Goal: Transaction & Acquisition: Purchase product/service

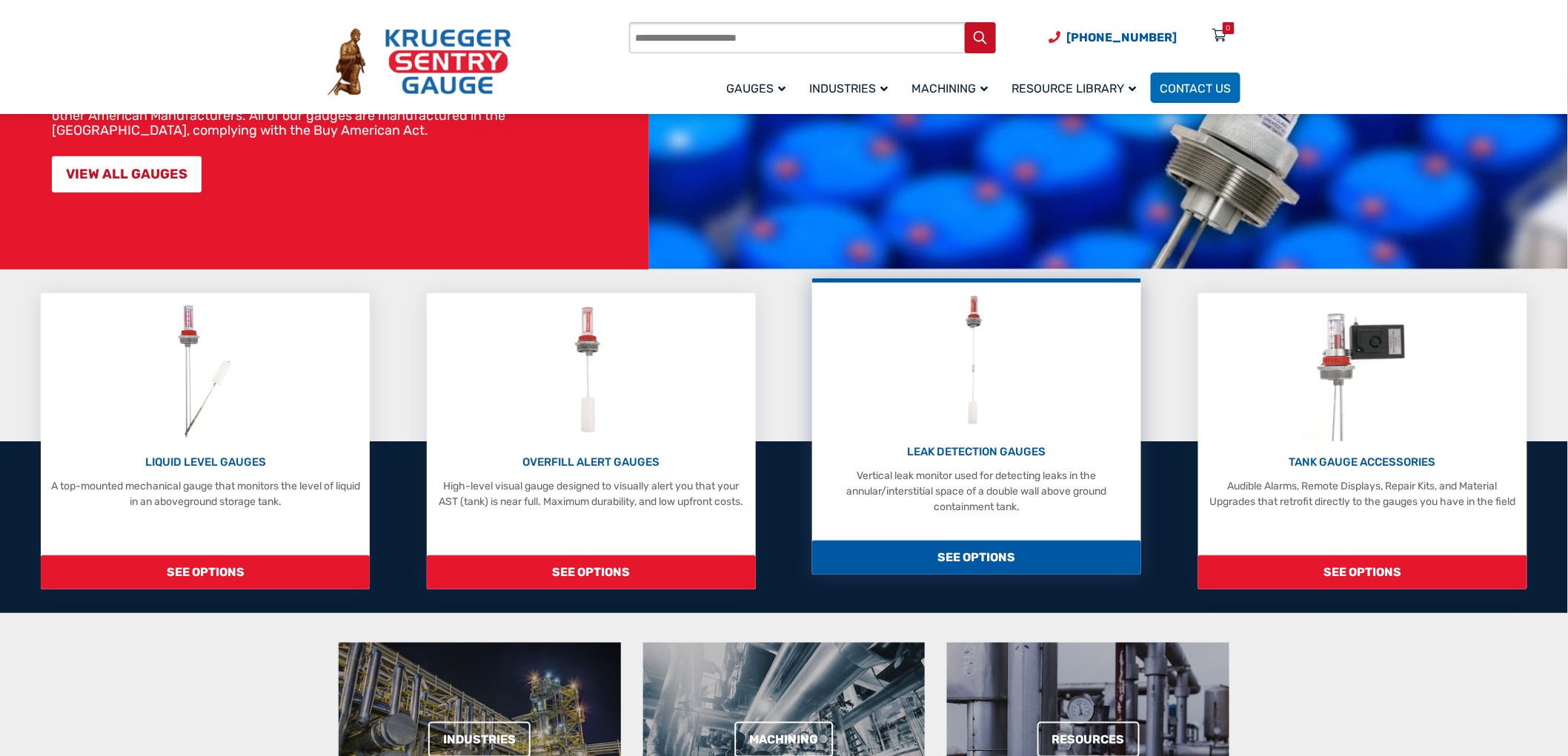
scroll to position [247, 0]
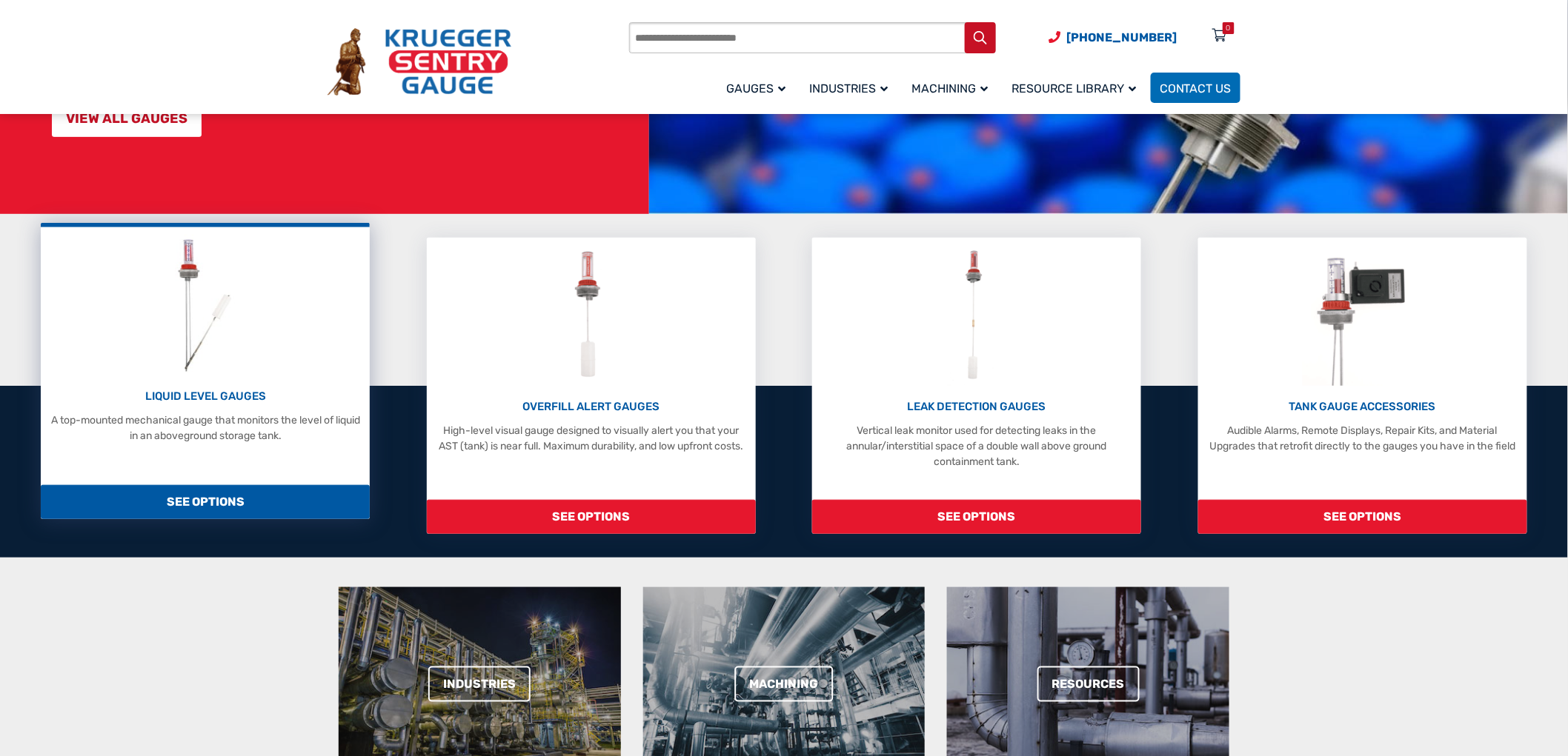
click at [249, 415] on p "A top-mounted mechanical gauge that monitors the level of liquid in an abovegro…" at bounding box center [205, 428] width 314 height 31
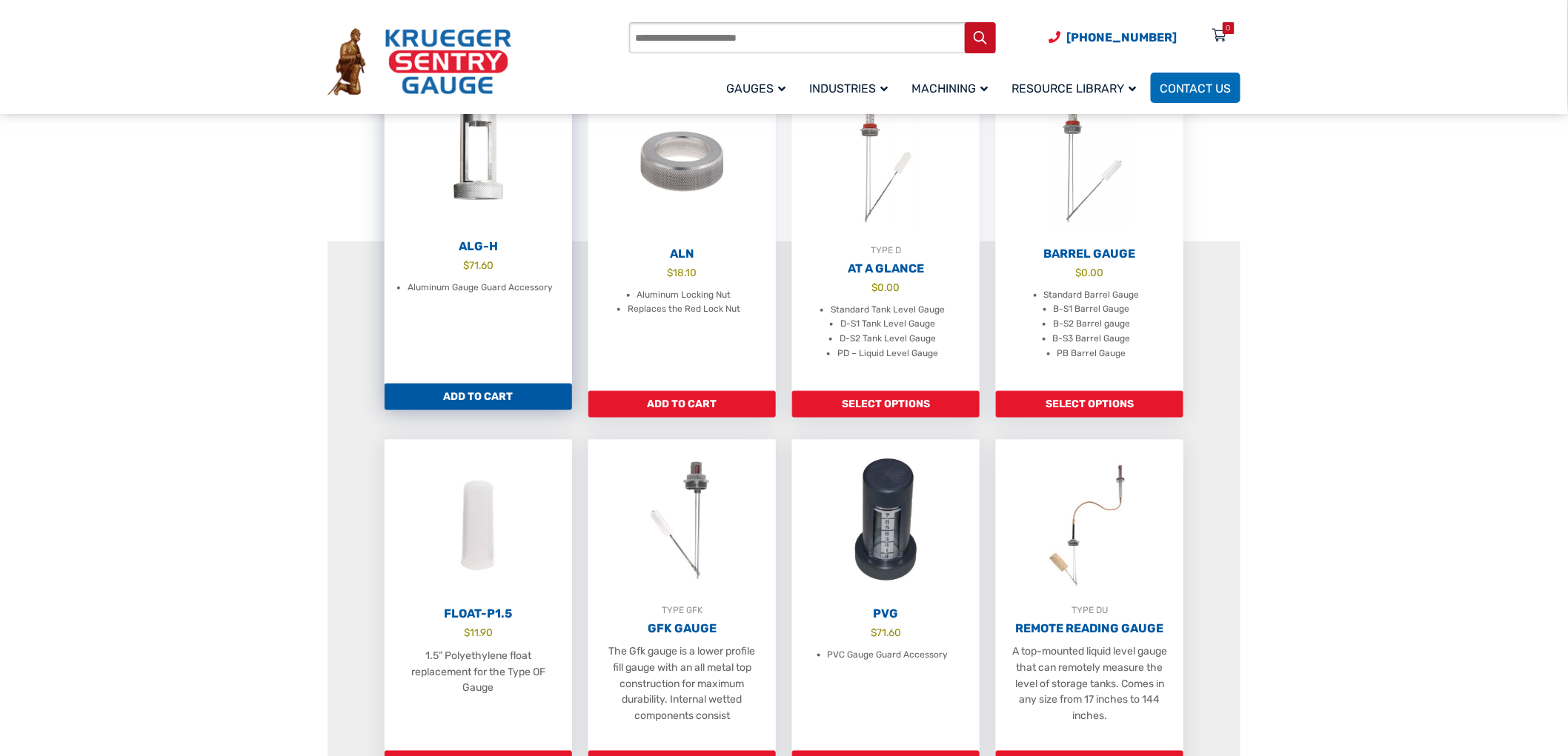
scroll to position [493, 0]
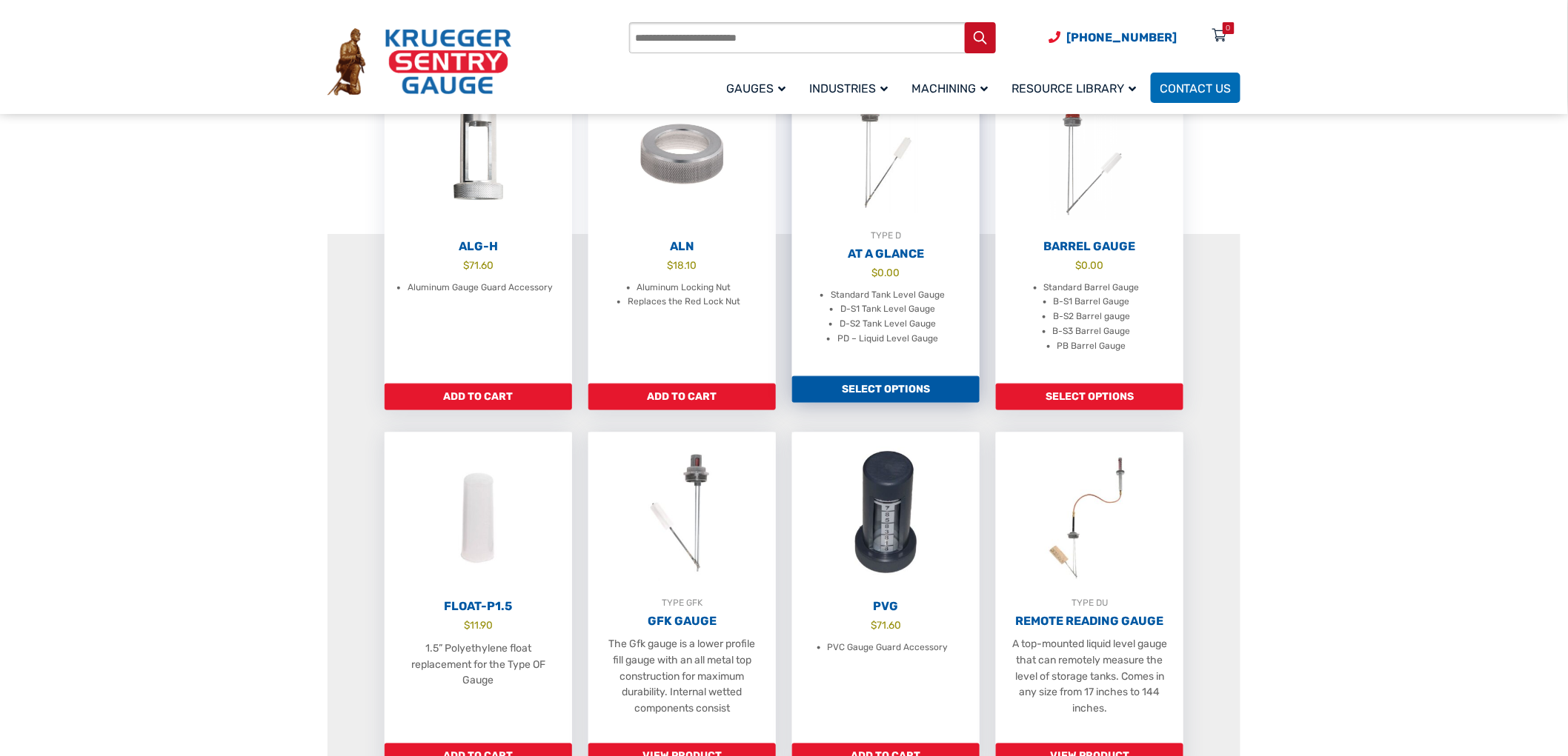
click at [919, 243] on div "TYPE D" at bounding box center [885, 235] width 187 height 15
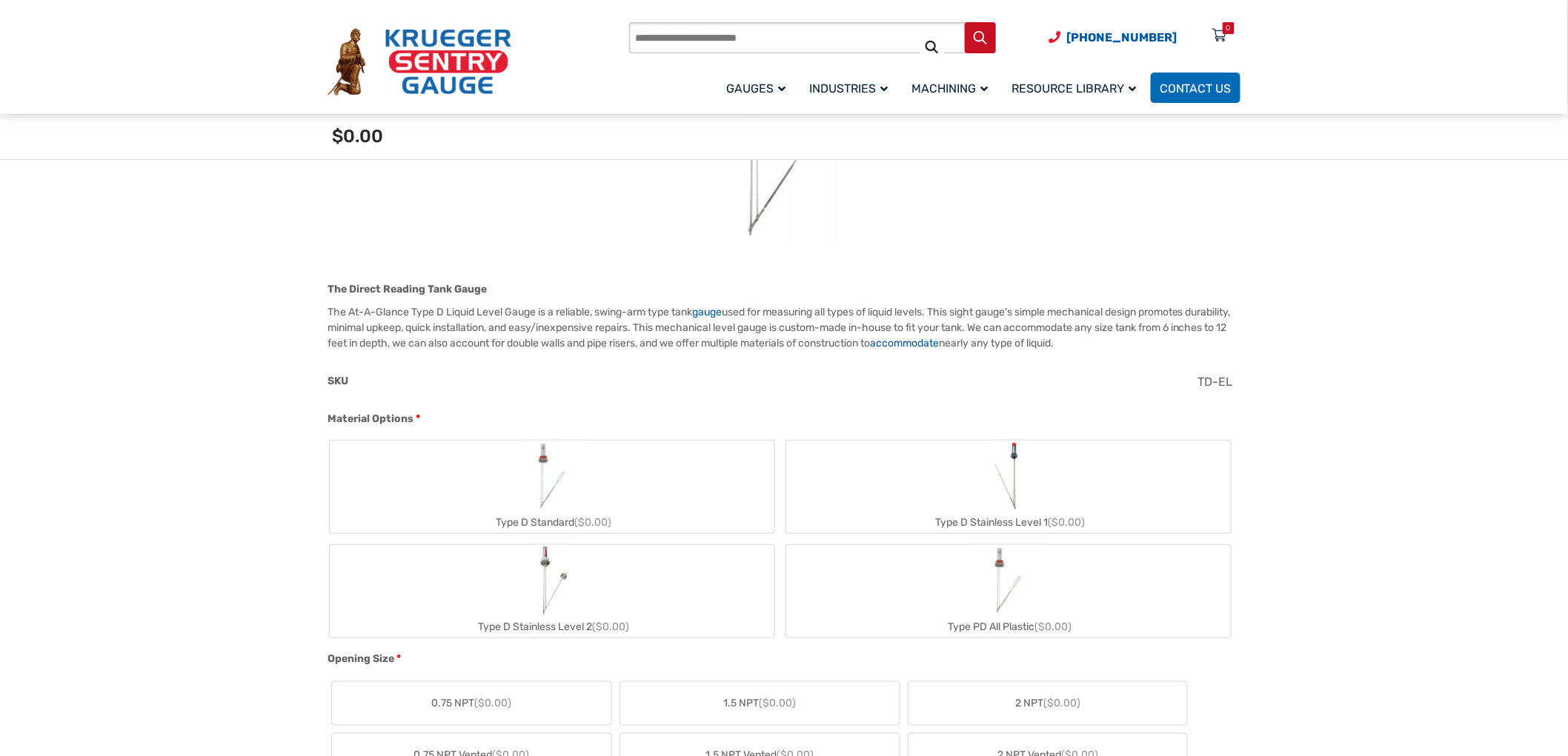
scroll to position [328, 0]
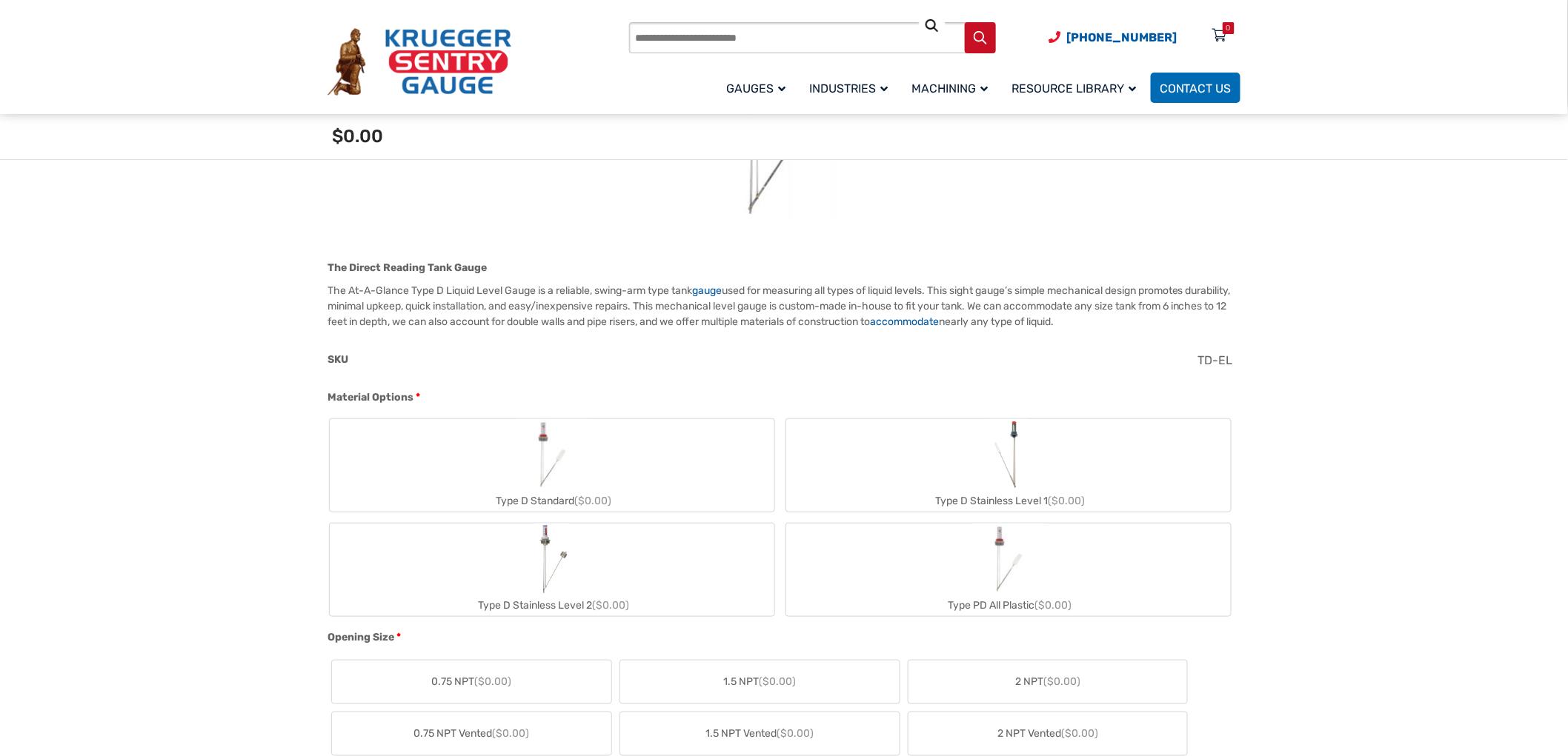
click at [645, 445] on label "Type D Standard ($0.00)" at bounding box center [551, 465] width 445 height 92
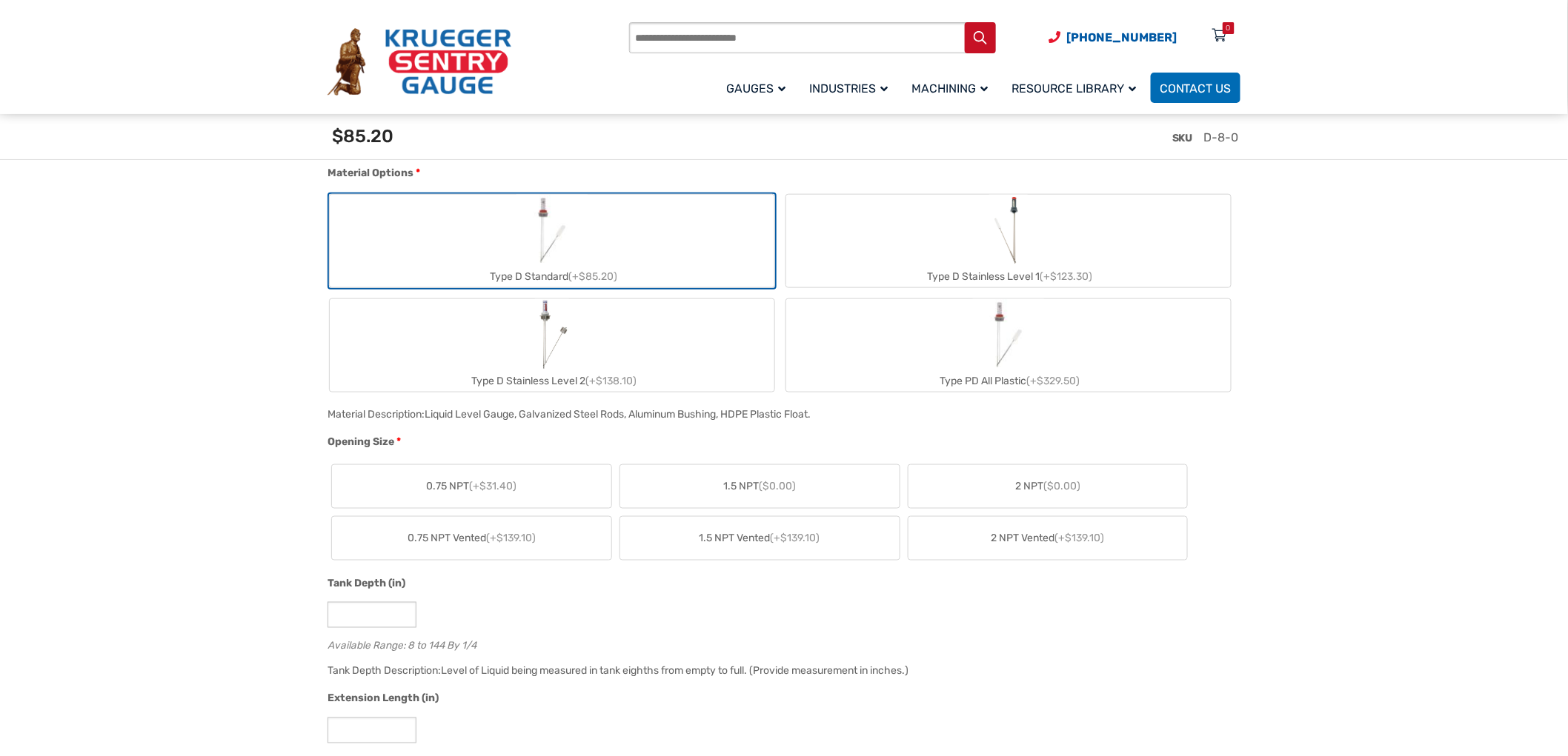
scroll to position [575, 0]
click at [1002, 483] on label "2 NPT ($0.00)" at bounding box center [1048, 484] width 280 height 43
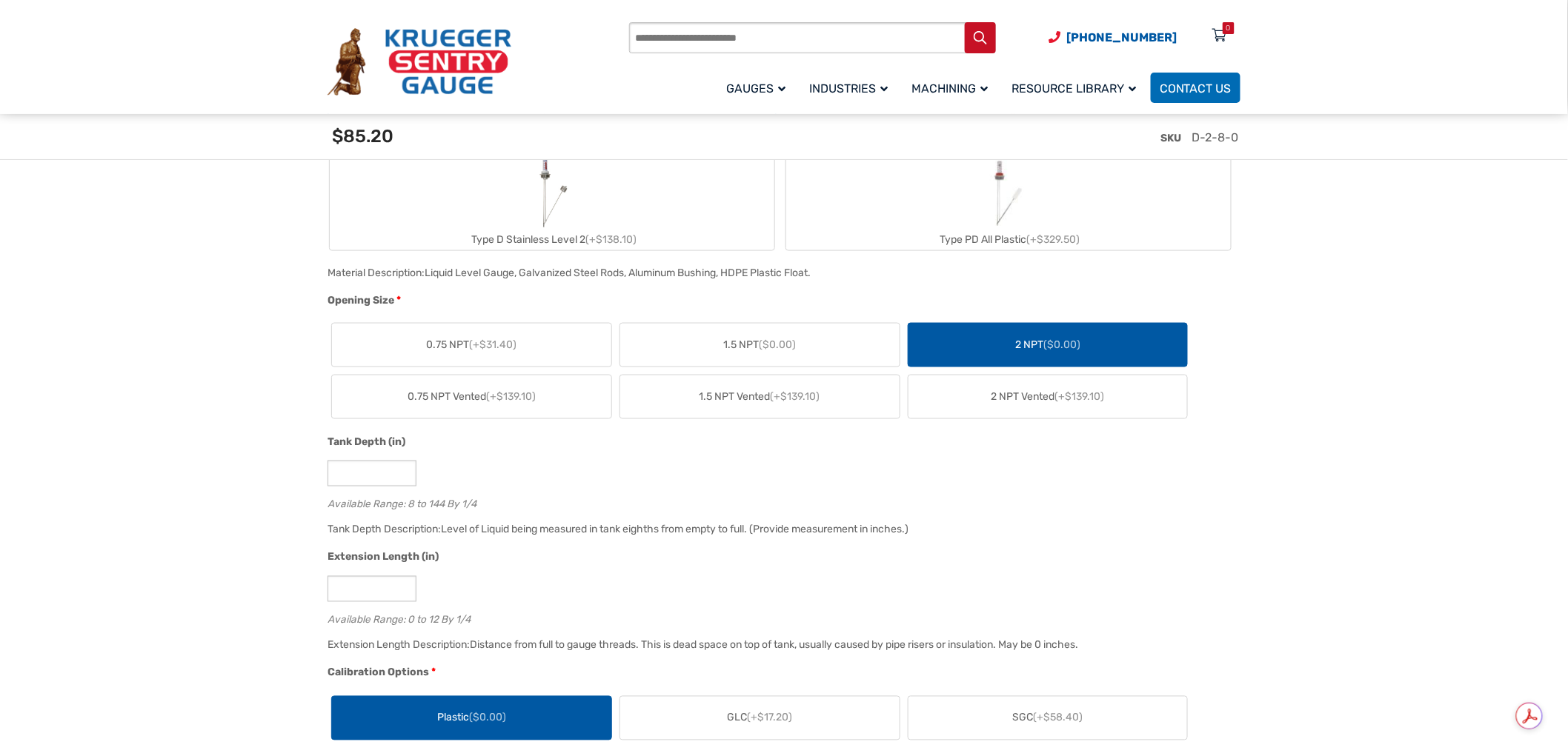
scroll to position [740, 0]
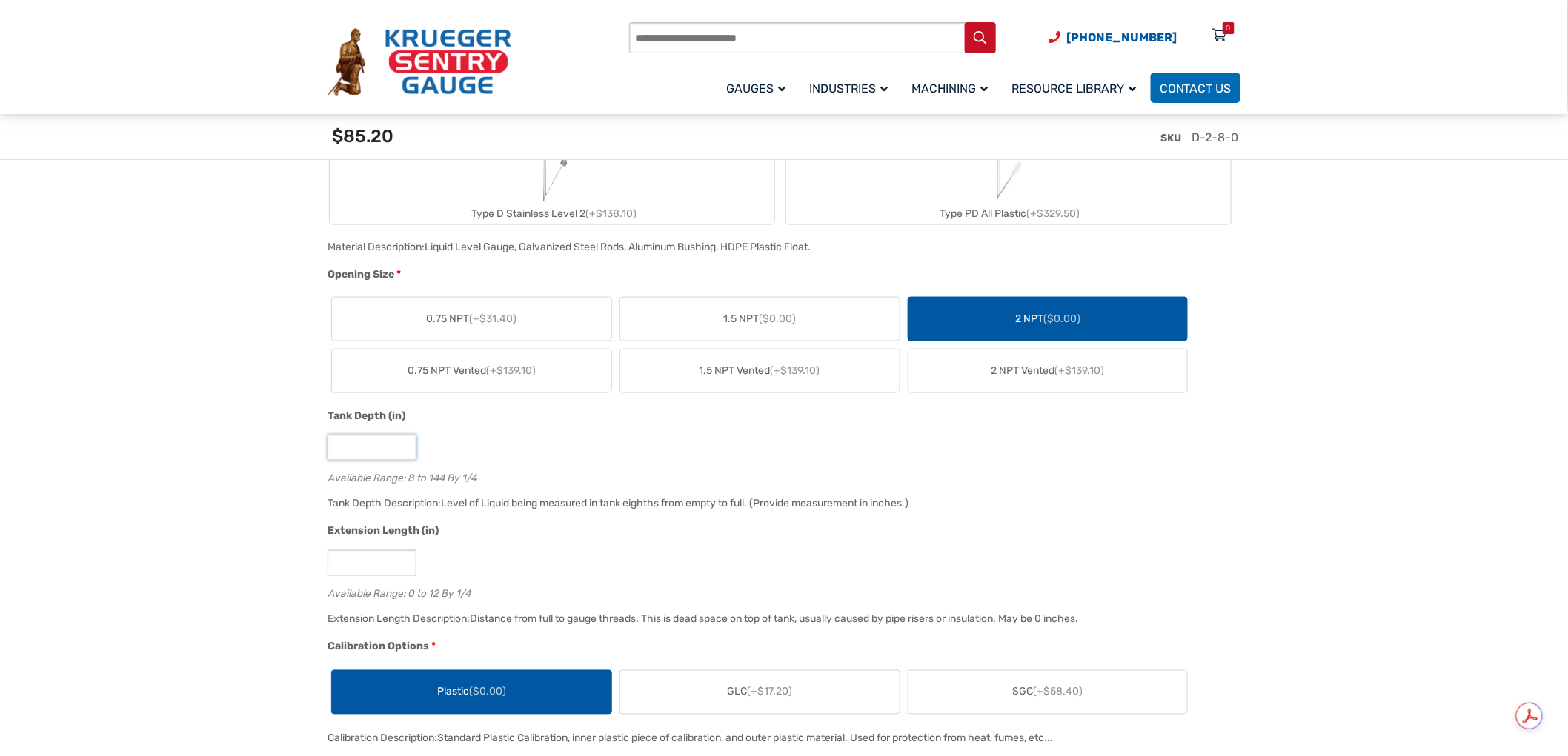
drag, startPoint x: 365, startPoint y: 445, endPoint x: 321, endPoint y: 445, distance: 44.0
drag, startPoint x: 387, startPoint y: 437, endPoint x: 379, endPoint y: 442, distance: 9.4
click at [384, 438] on input "*" at bounding box center [372, 447] width 89 height 26
type input "***"
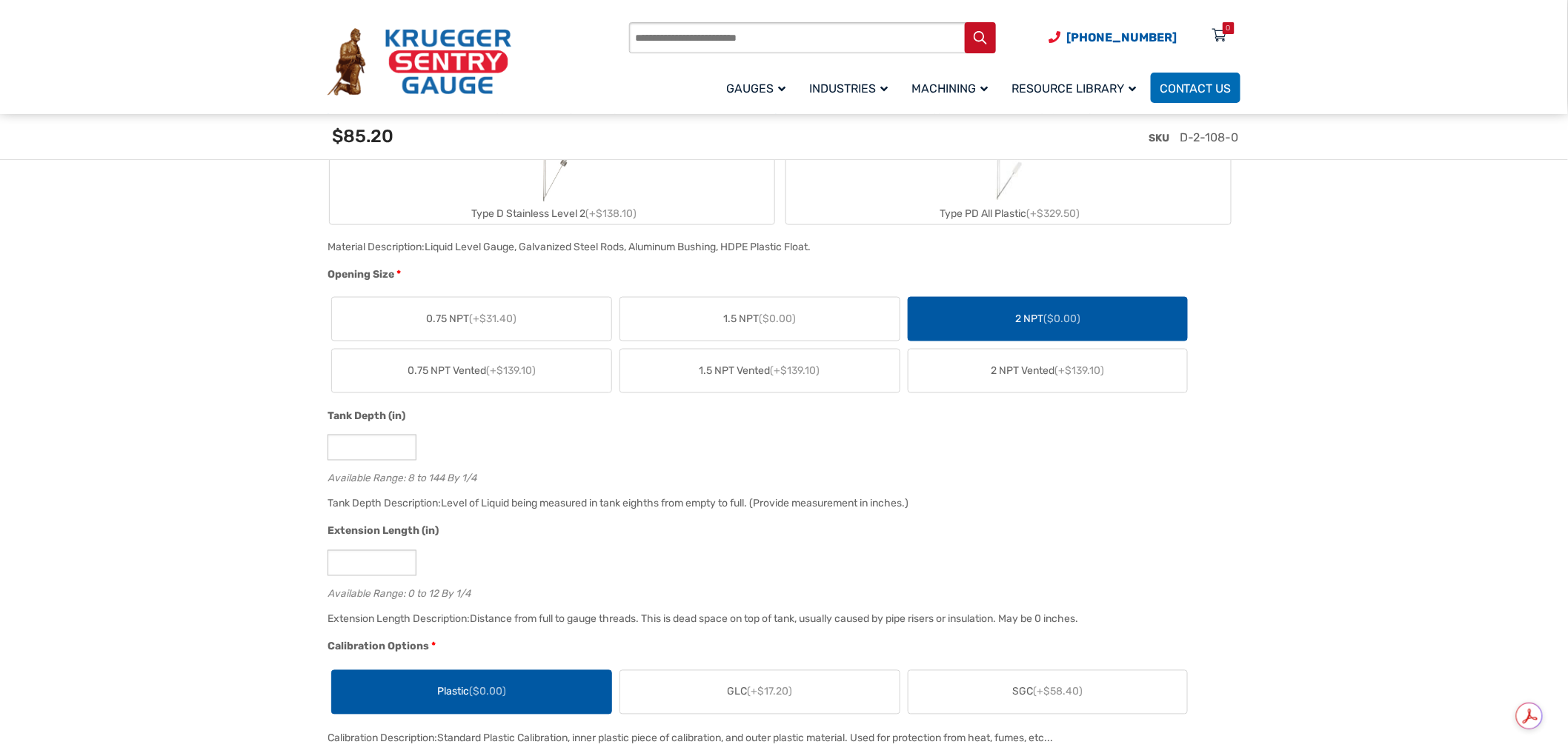
click at [561, 465] on div "Tank Depth (in) *** Available Range: 8 to 144 By 1/4" at bounding box center [780, 452] width 913 height 87
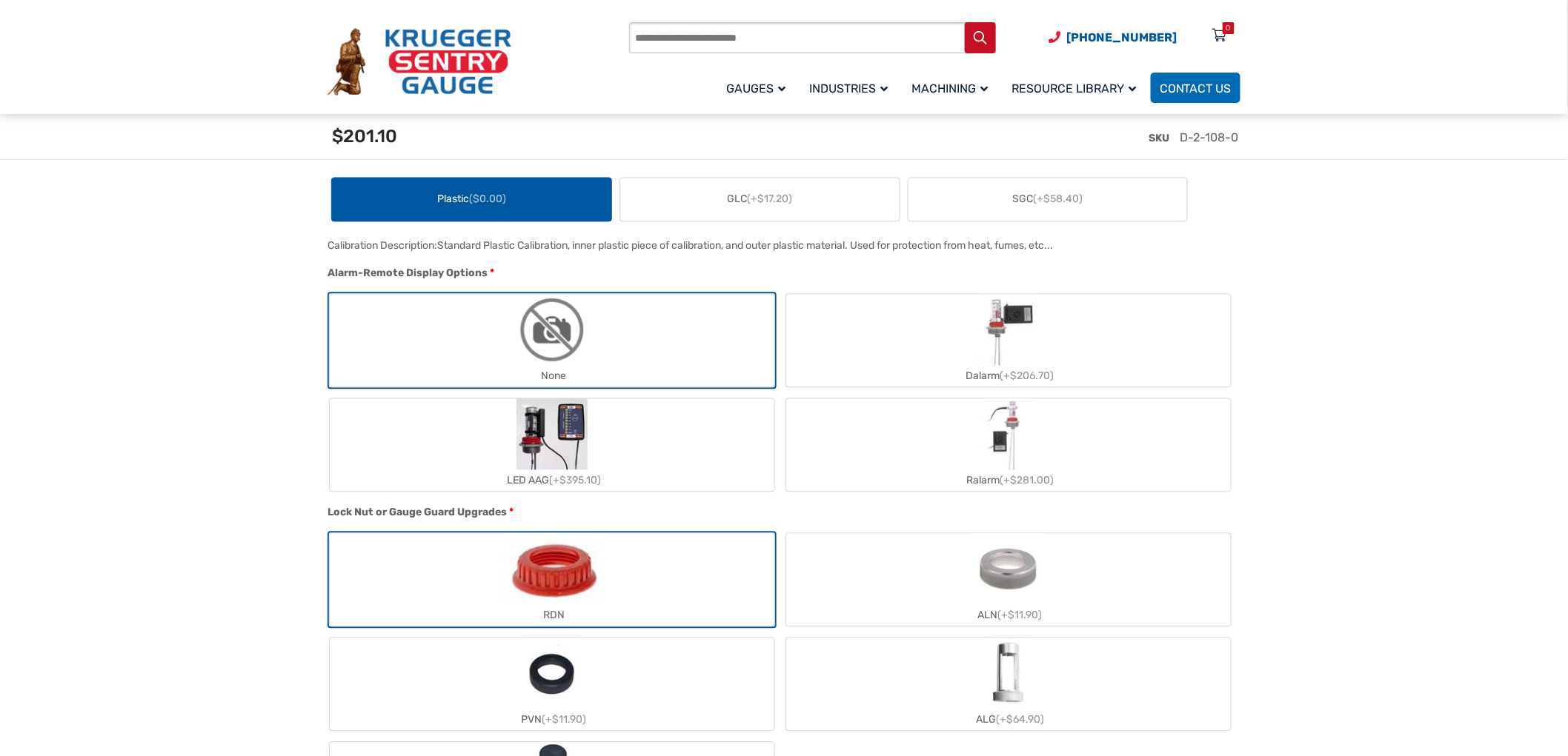
scroll to position [1316, 0]
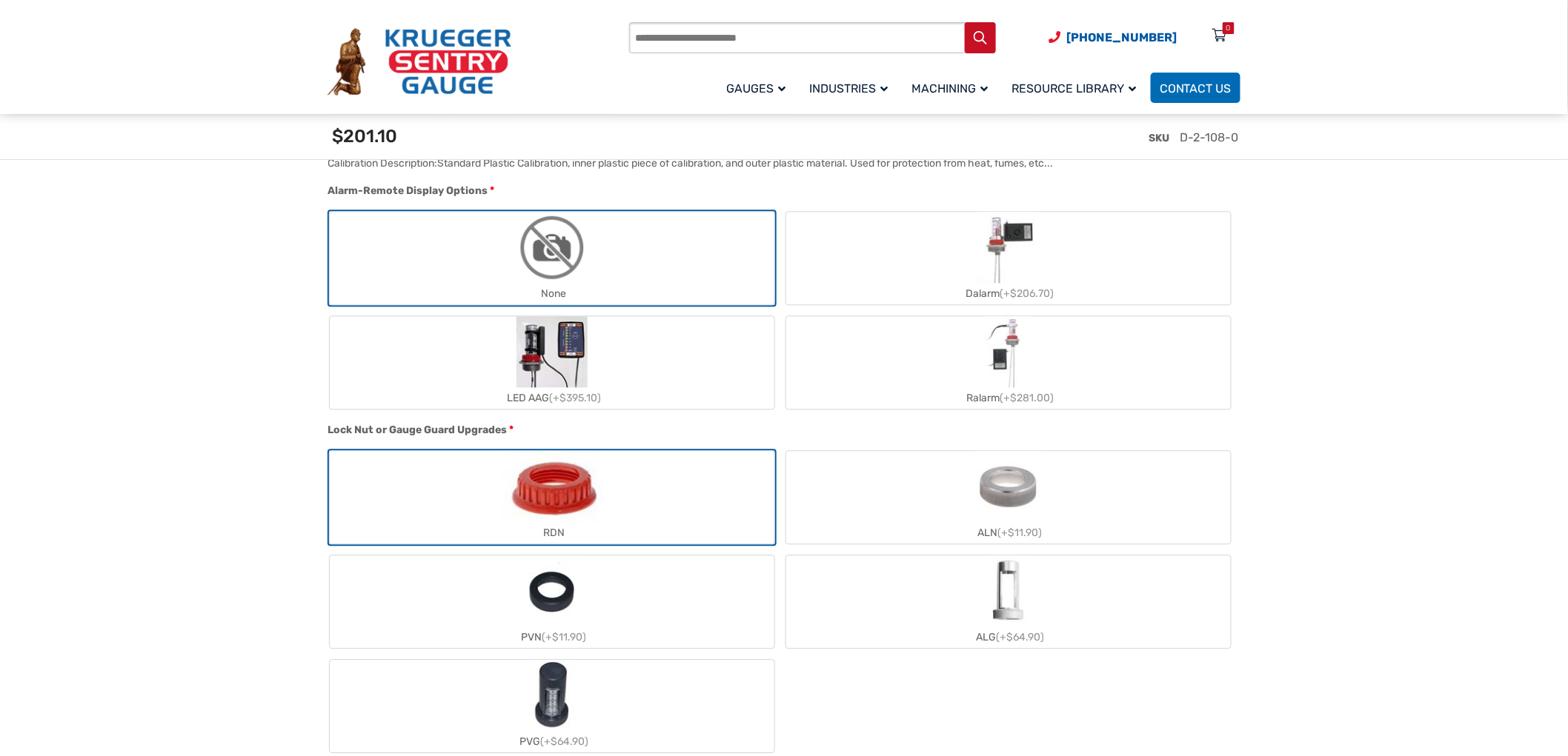
click at [654, 366] on label "LED AAG (+$395.10)" at bounding box center [551, 362] width 445 height 92
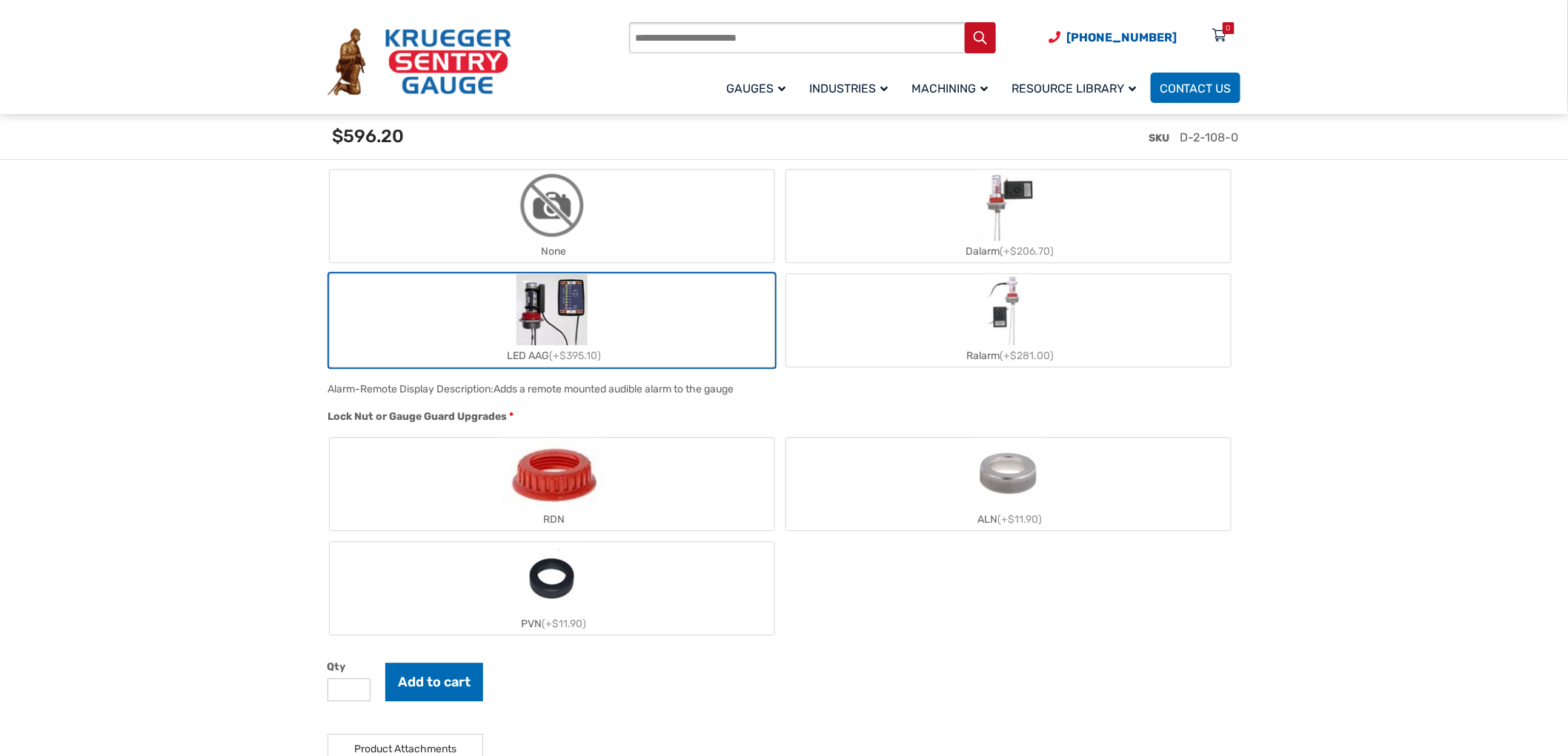
scroll to position [1398, 0]
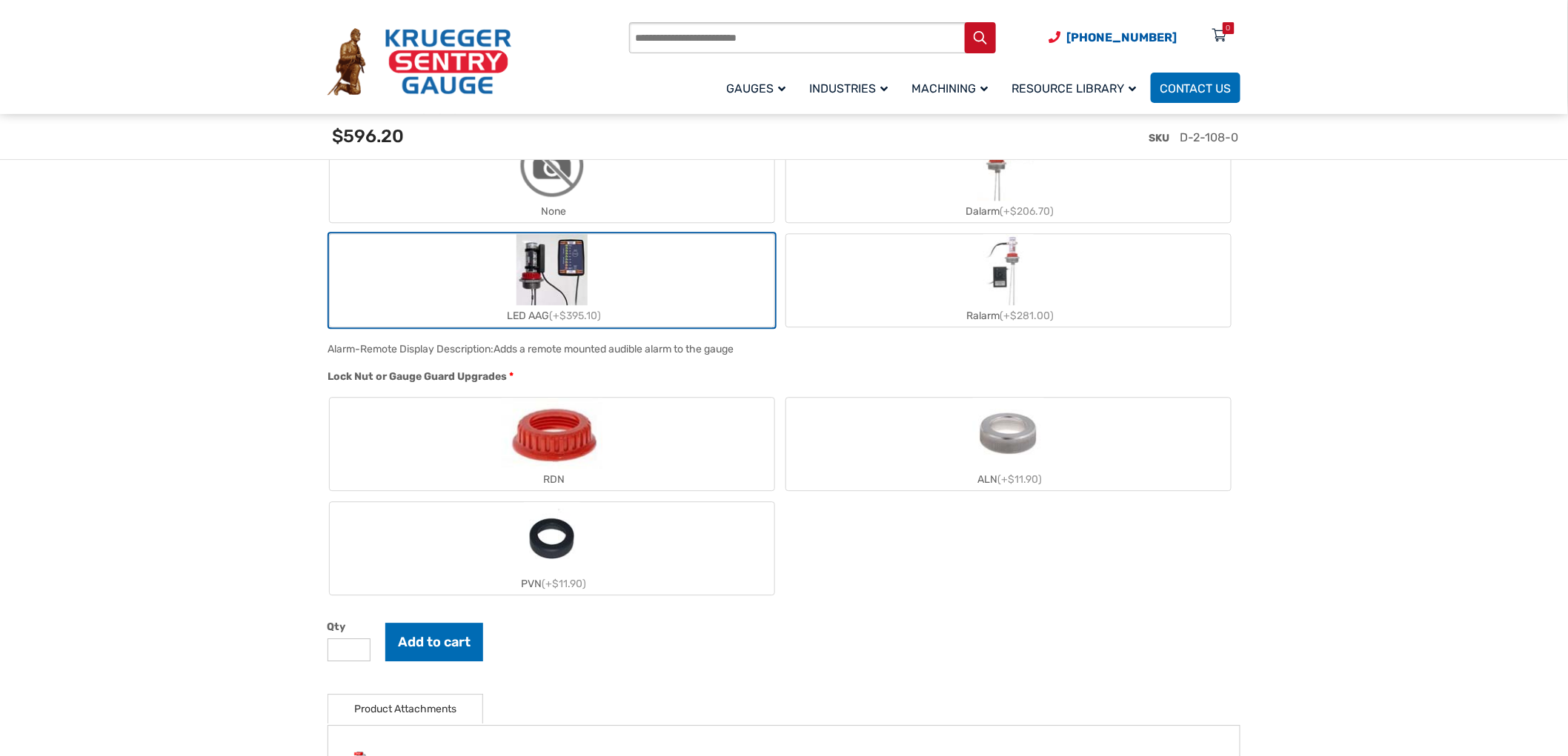
click at [602, 437] on img "RDN" at bounding box center [551, 433] width 100 height 71
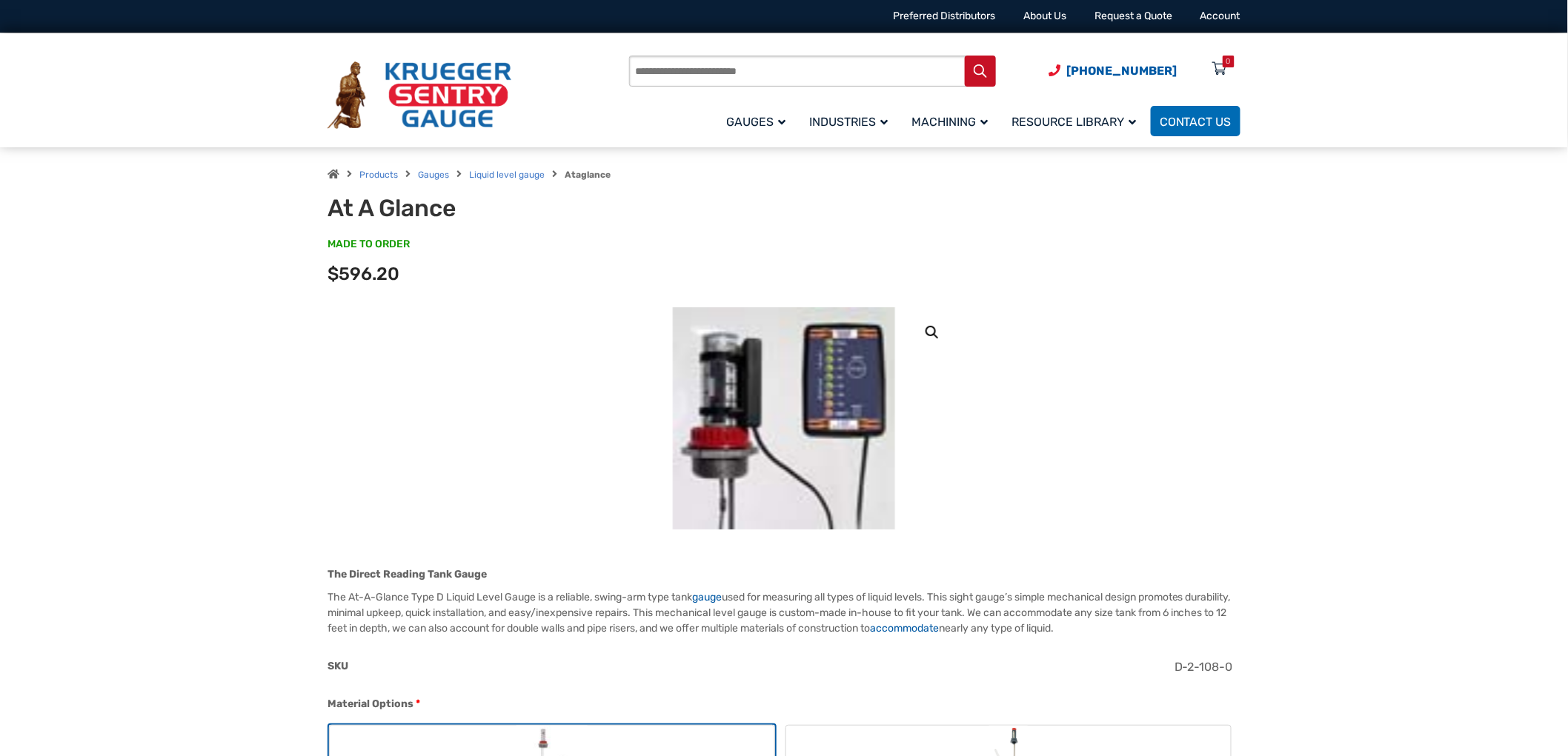
scroll to position [0, 0]
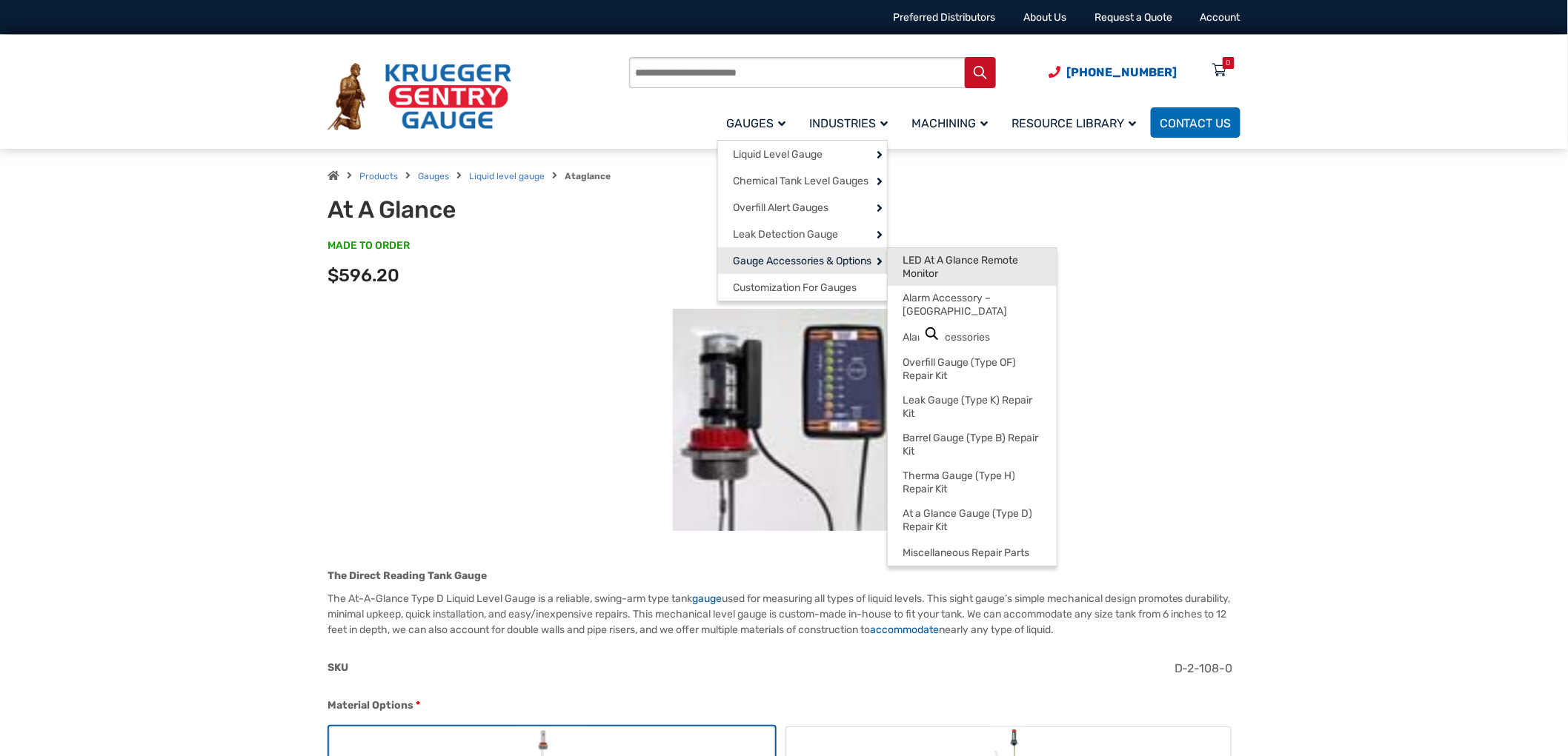
click at [929, 262] on span "LED At A Glance Remote Monitor" at bounding box center [971, 266] width 139 height 26
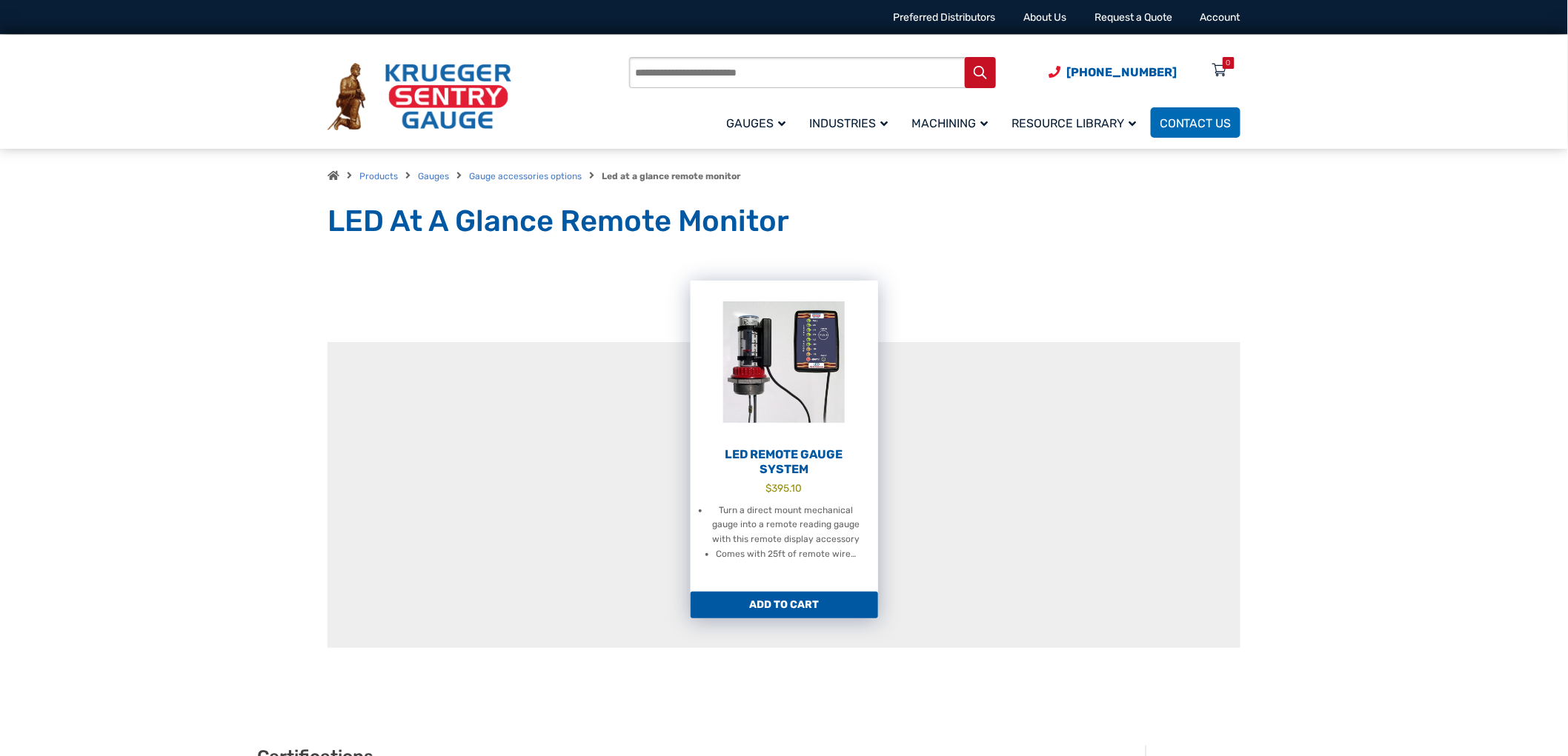
click at [804, 409] on img at bounding box center [784, 362] width 187 height 163
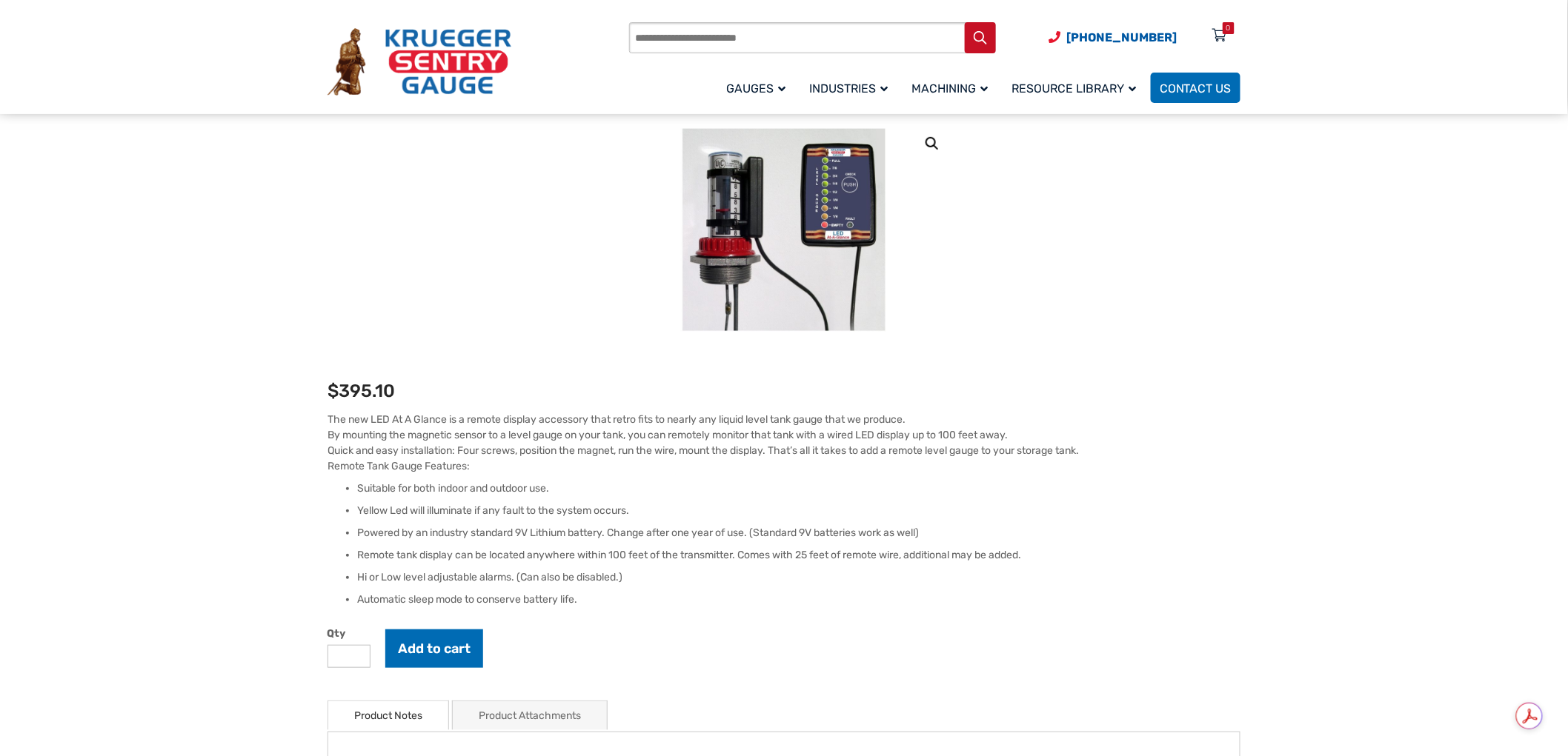
scroll to position [83, 0]
